Goal: Find specific page/section: Find specific page/section

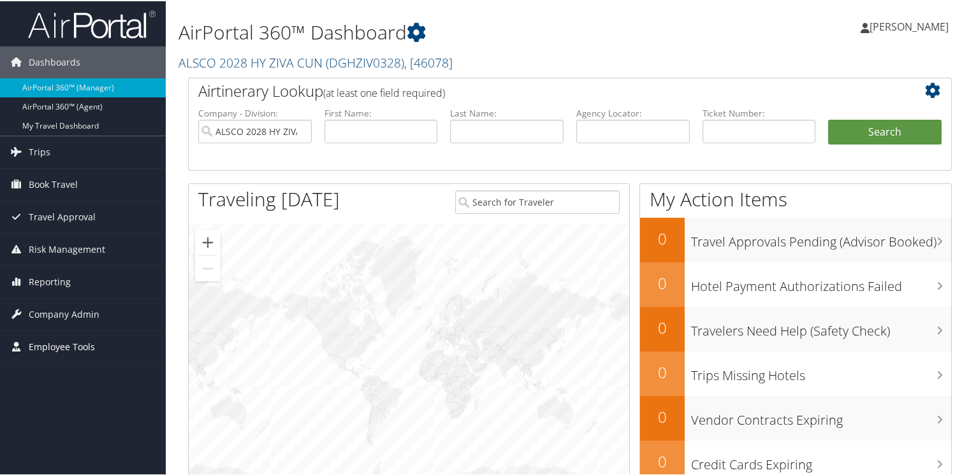
click at [75, 346] on span "Employee Tools" at bounding box center [62, 346] width 66 height 32
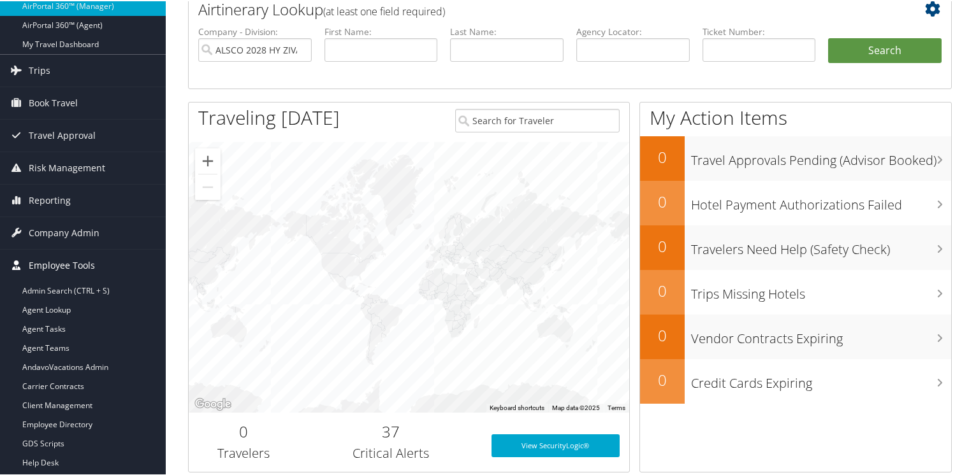
scroll to position [127, 0]
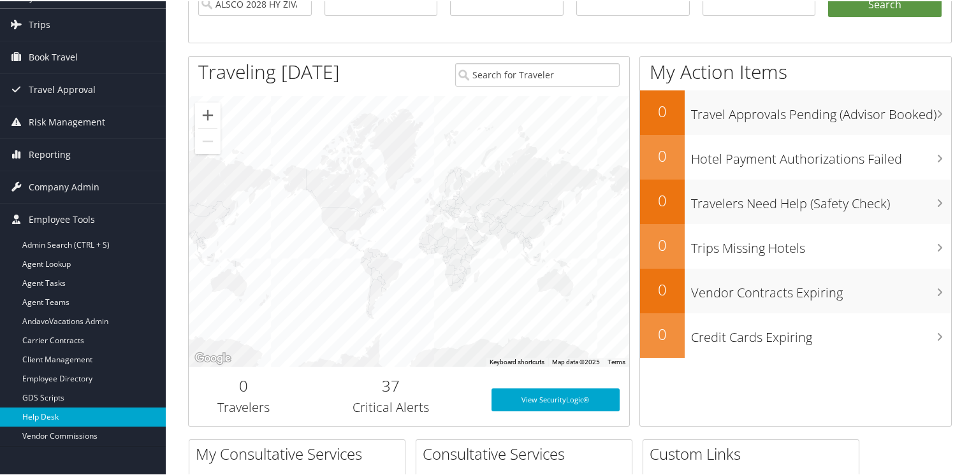
click at [41, 411] on link "Help Desk" at bounding box center [83, 416] width 166 height 19
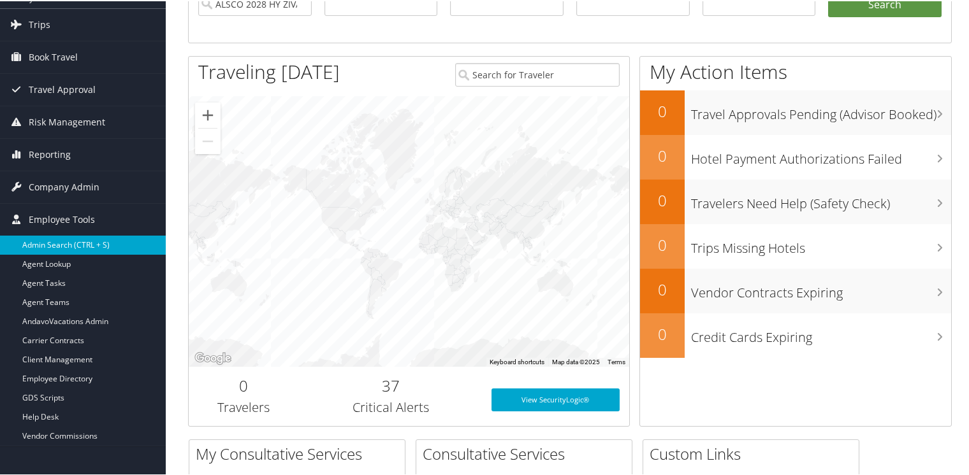
click at [45, 239] on link "Admin Search (CTRL + S)" at bounding box center [83, 244] width 166 height 19
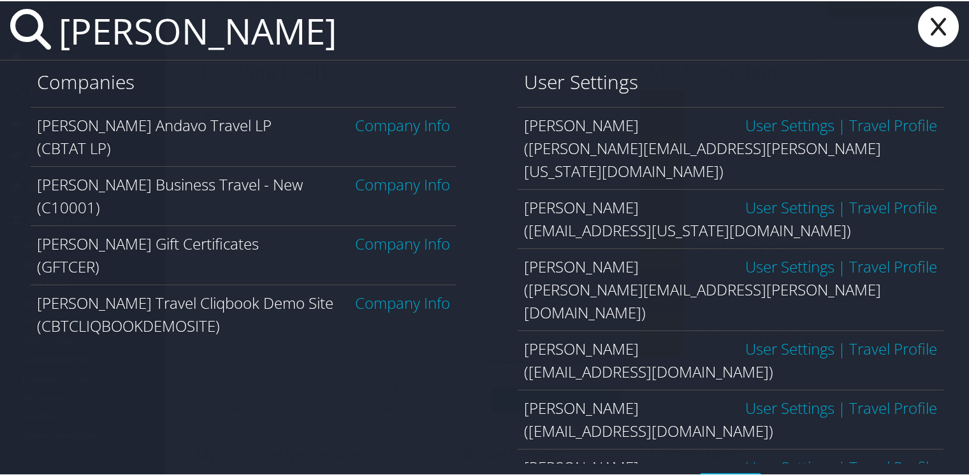
type input "christopherson"
click at [386, 185] on link "Company Info" at bounding box center [402, 183] width 95 height 21
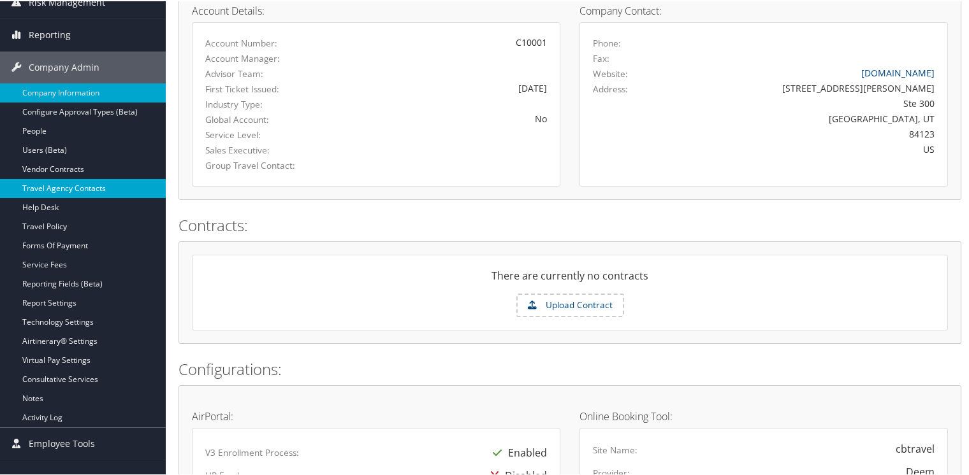
scroll to position [191, 0]
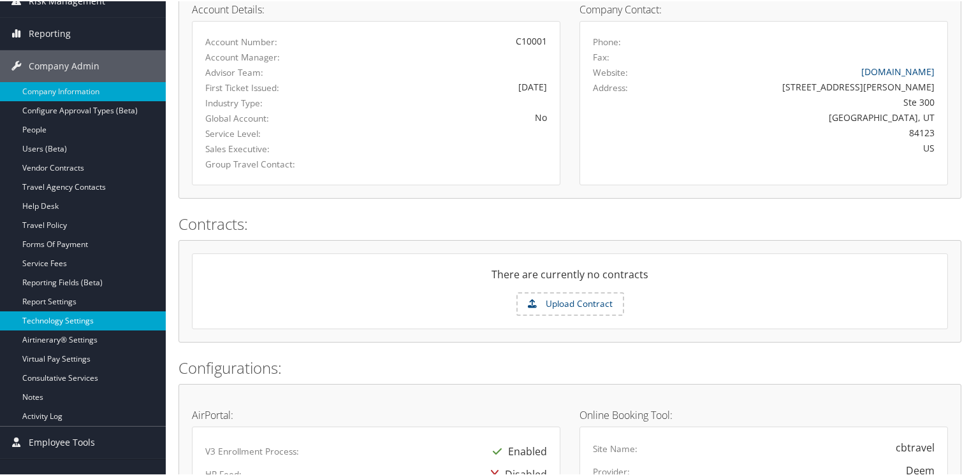
click at [41, 320] on link "Technology Settings" at bounding box center [83, 319] width 166 height 19
